Goal: Task Accomplishment & Management: Complete application form

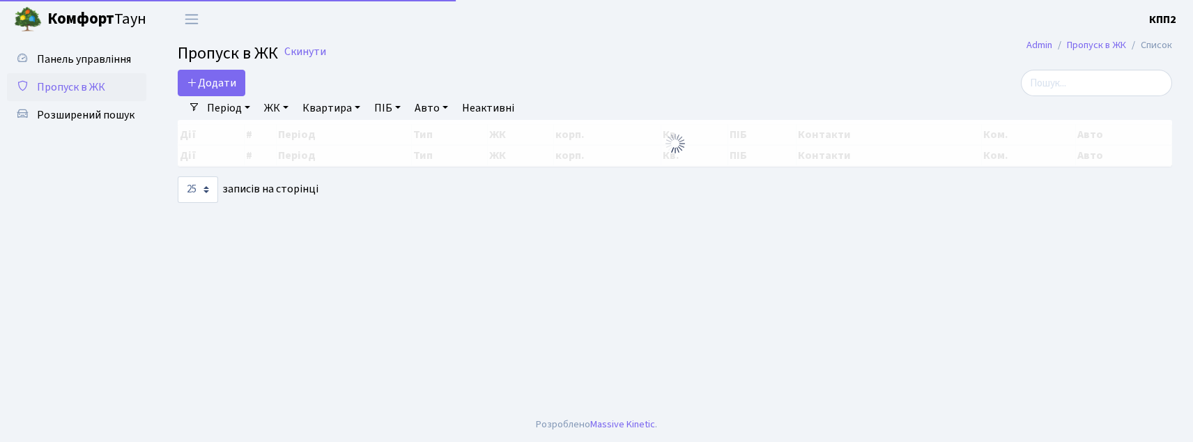
select select "25"
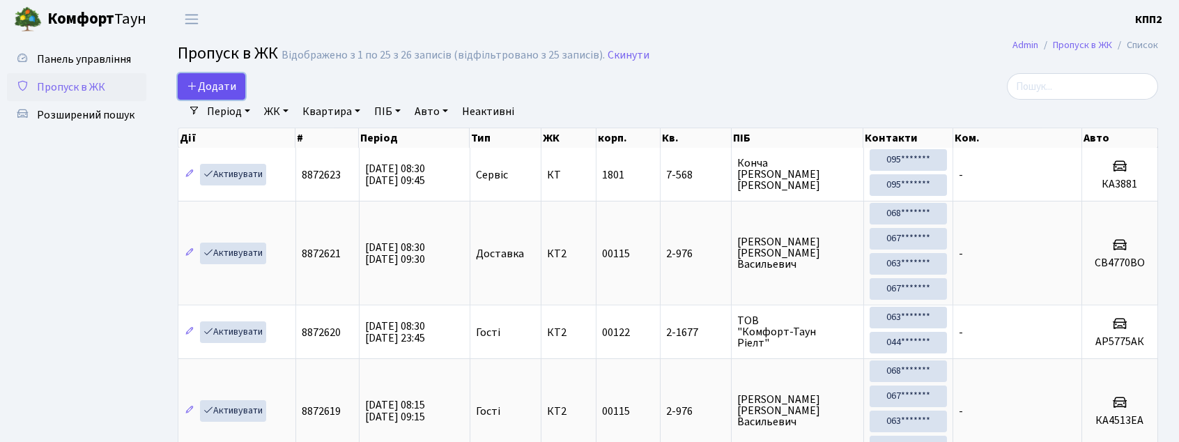
click at [217, 88] on span "Додати" at bounding box center [211, 86] width 49 height 15
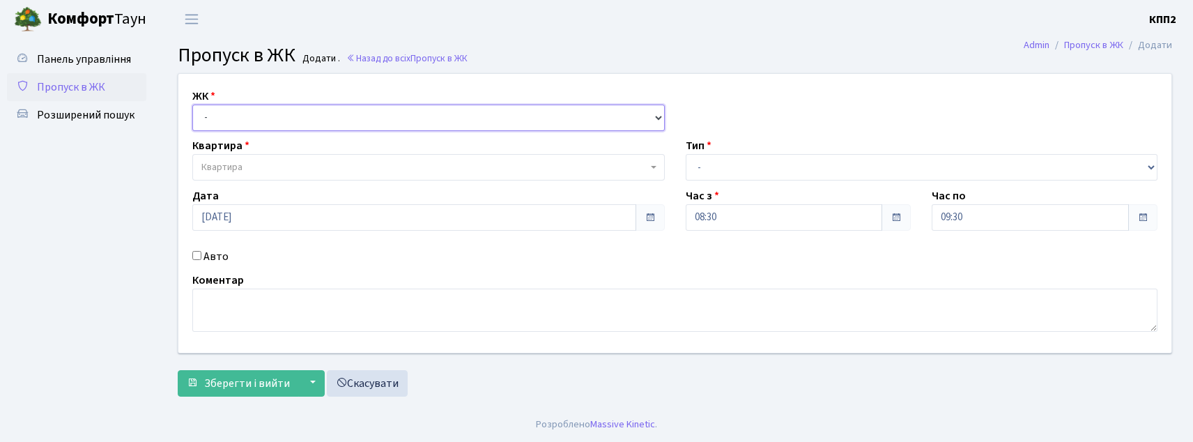
click at [248, 116] on select "- КТ, вул. Регенераторна, 4 КТ2, просп. Соборності, 17 КТ3, вул. Березнева, 16 …" at bounding box center [428, 118] width 473 height 26
select select "271"
click at [192, 105] on select "- КТ, вул. Регенераторна, 4 КТ2, просп. Соборності, 17 КТ3, вул. Березнева, 16 …" at bounding box center [428, 118] width 473 height 26
select select
click at [222, 243] on div "ЖК - КТ, вул. Регенераторна, 4 КТ2, просп. Соборності, 17 КТ3, вул. Березнева, …" at bounding box center [675, 213] width 1014 height 279
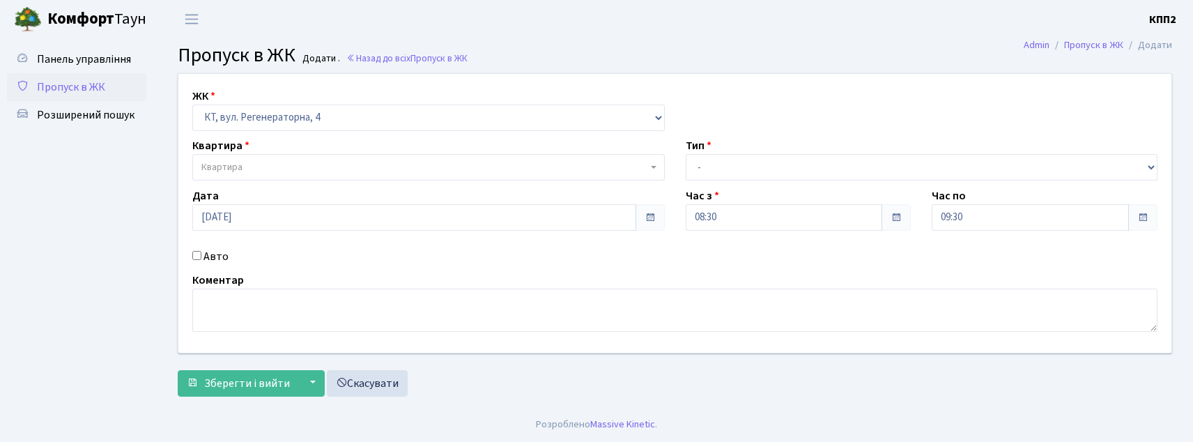
click at [221, 252] on label "Авто" at bounding box center [216, 256] width 25 height 17
click at [201, 252] on input "Авто" at bounding box center [196, 255] width 9 height 9
checkbox input "true"
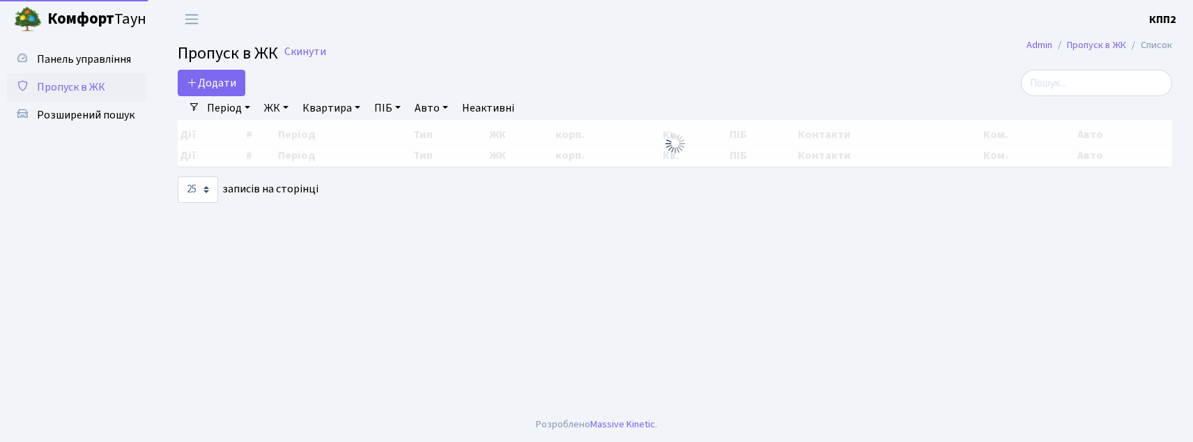
select select "25"
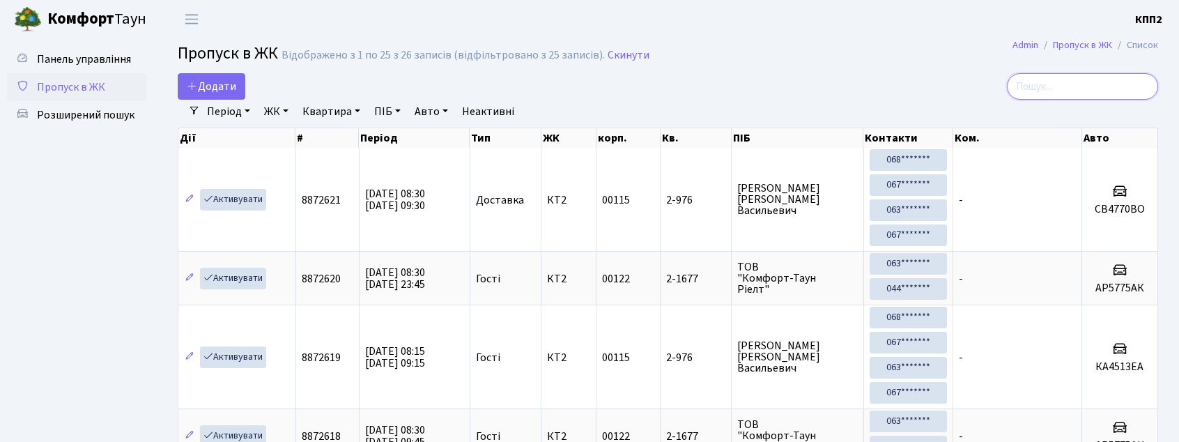
click at [1113, 84] on input "search" at bounding box center [1082, 86] width 151 height 26
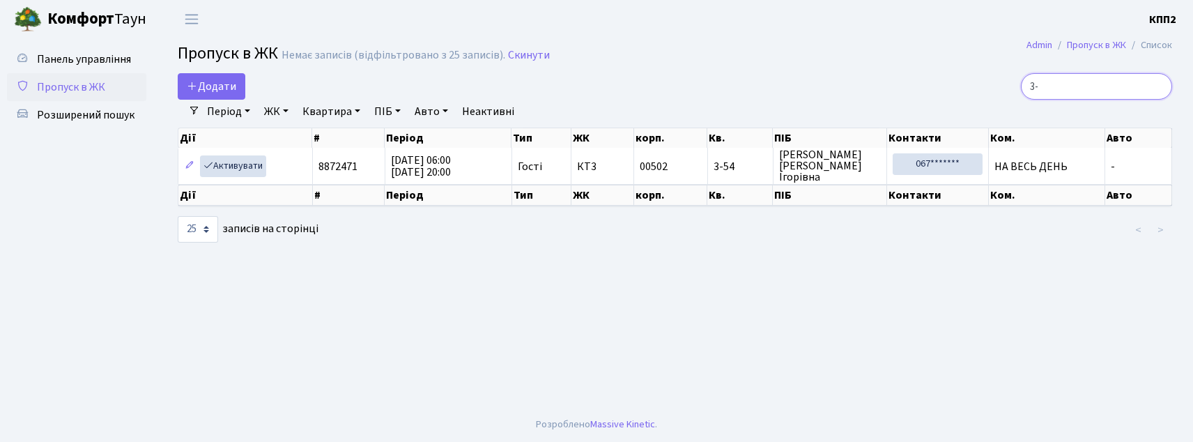
type input "3"
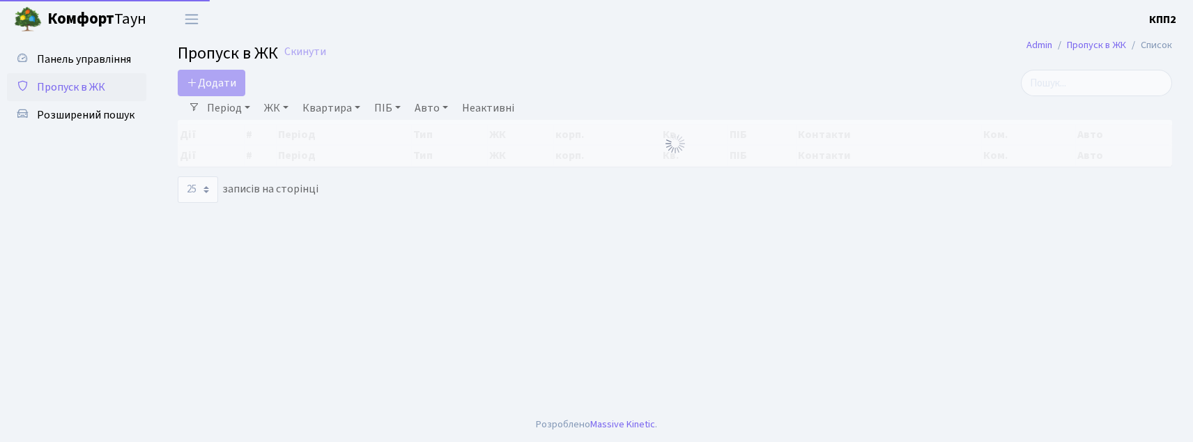
select select "25"
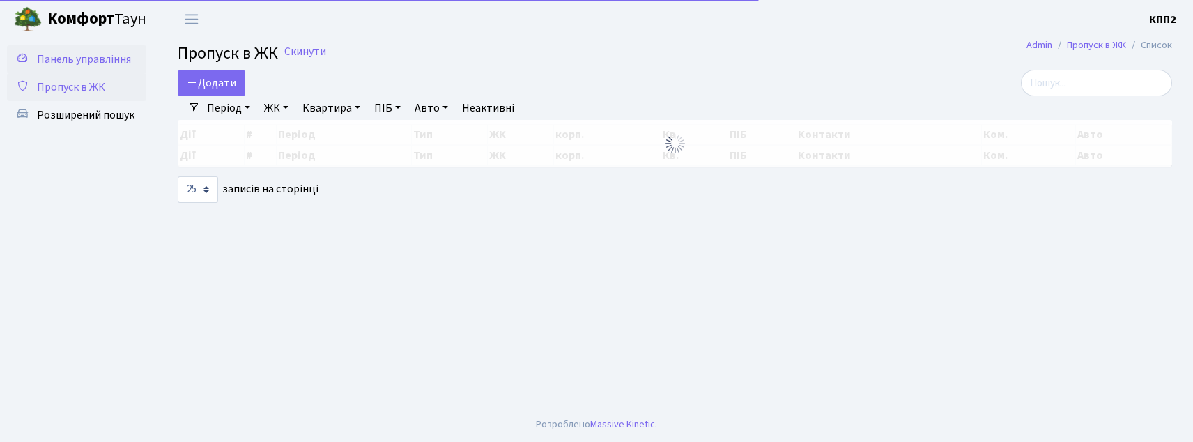
click at [82, 63] on span "Панель управління" at bounding box center [84, 59] width 94 height 15
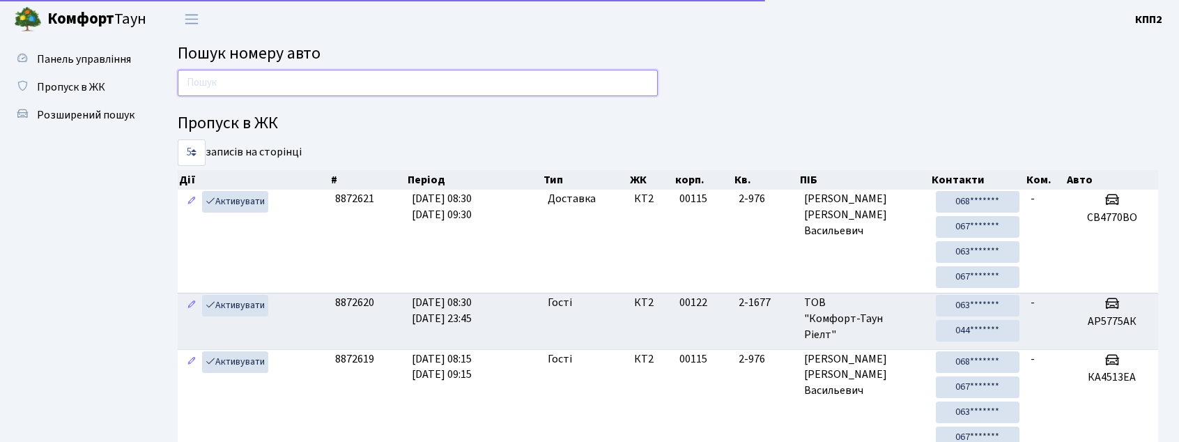
click at [523, 81] on input "text" at bounding box center [418, 83] width 480 height 26
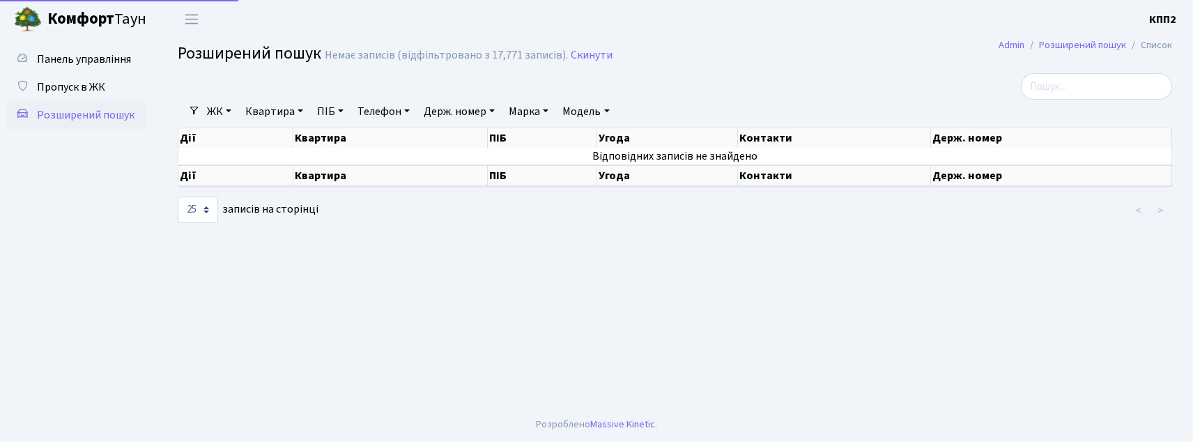
select select "25"
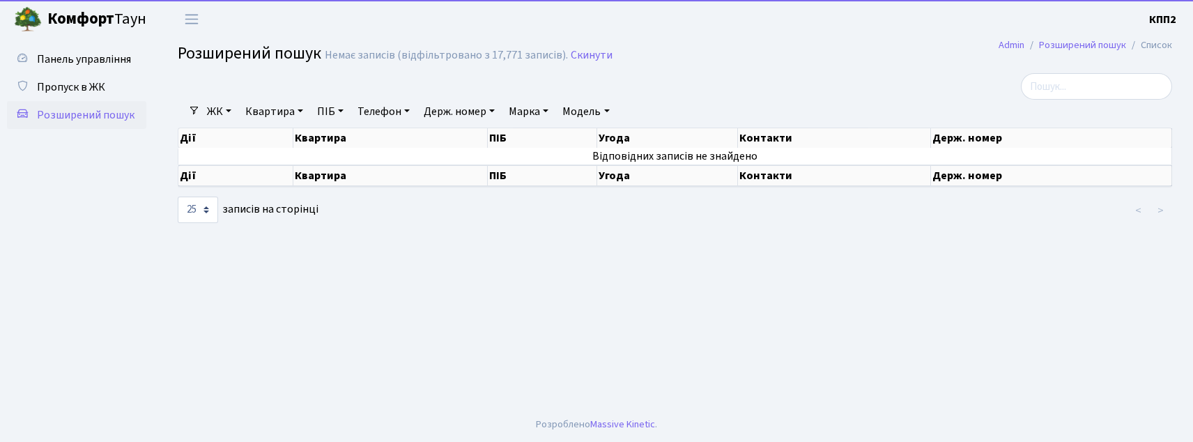
click at [71, 124] on link "Розширений пошук" at bounding box center [76, 115] width 139 height 28
select select "25"
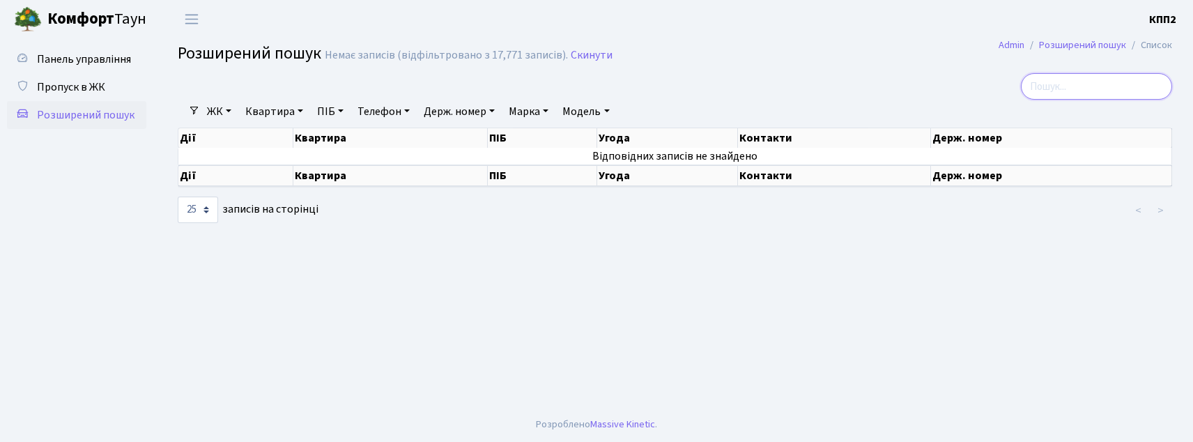
click at [1110, 96] on input "search" at bounding box center [1096, 86] width 151 height 26
